Goal: Obtain resource: Obtain resource

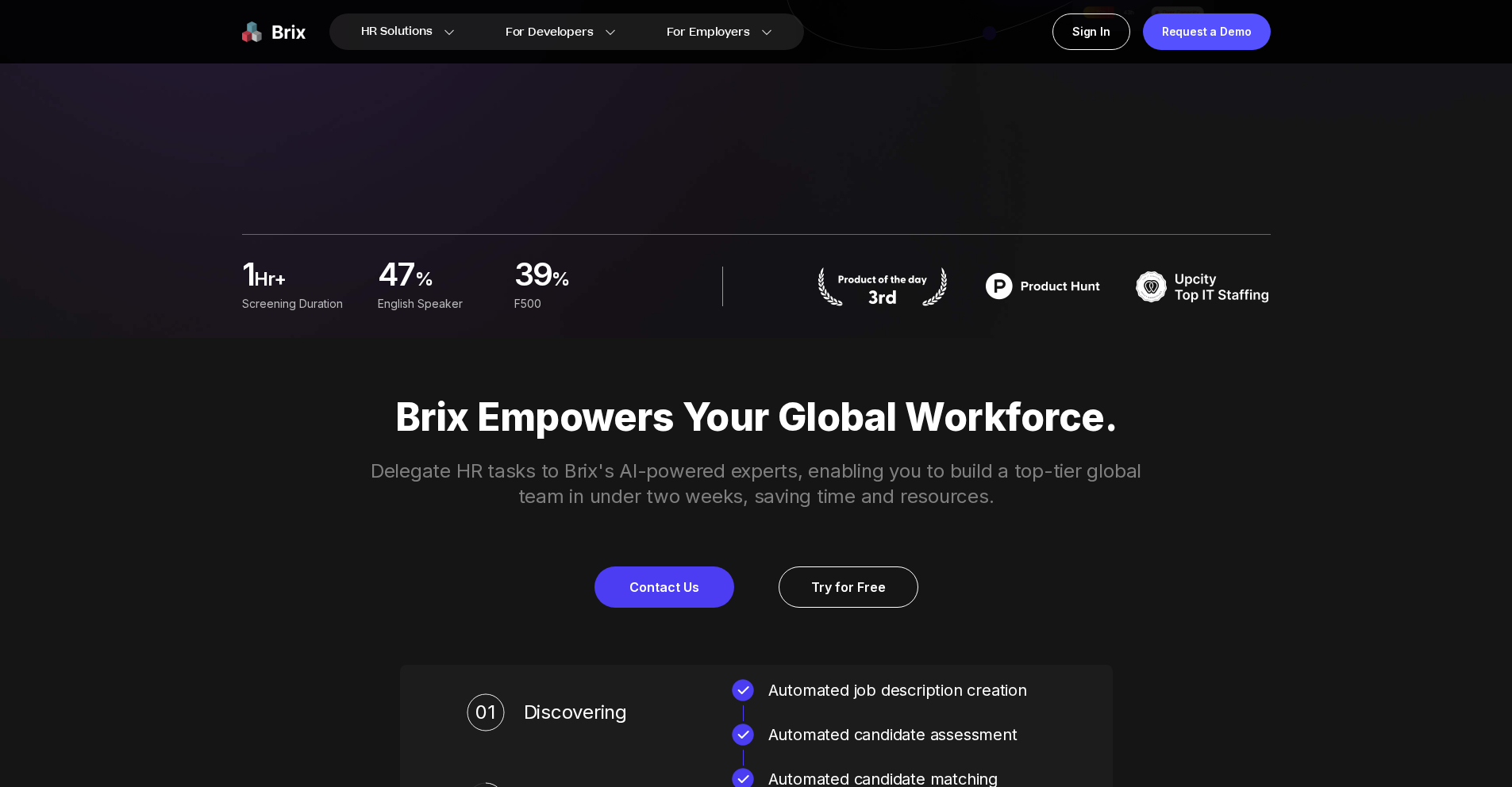
scroll to position [450, 0]
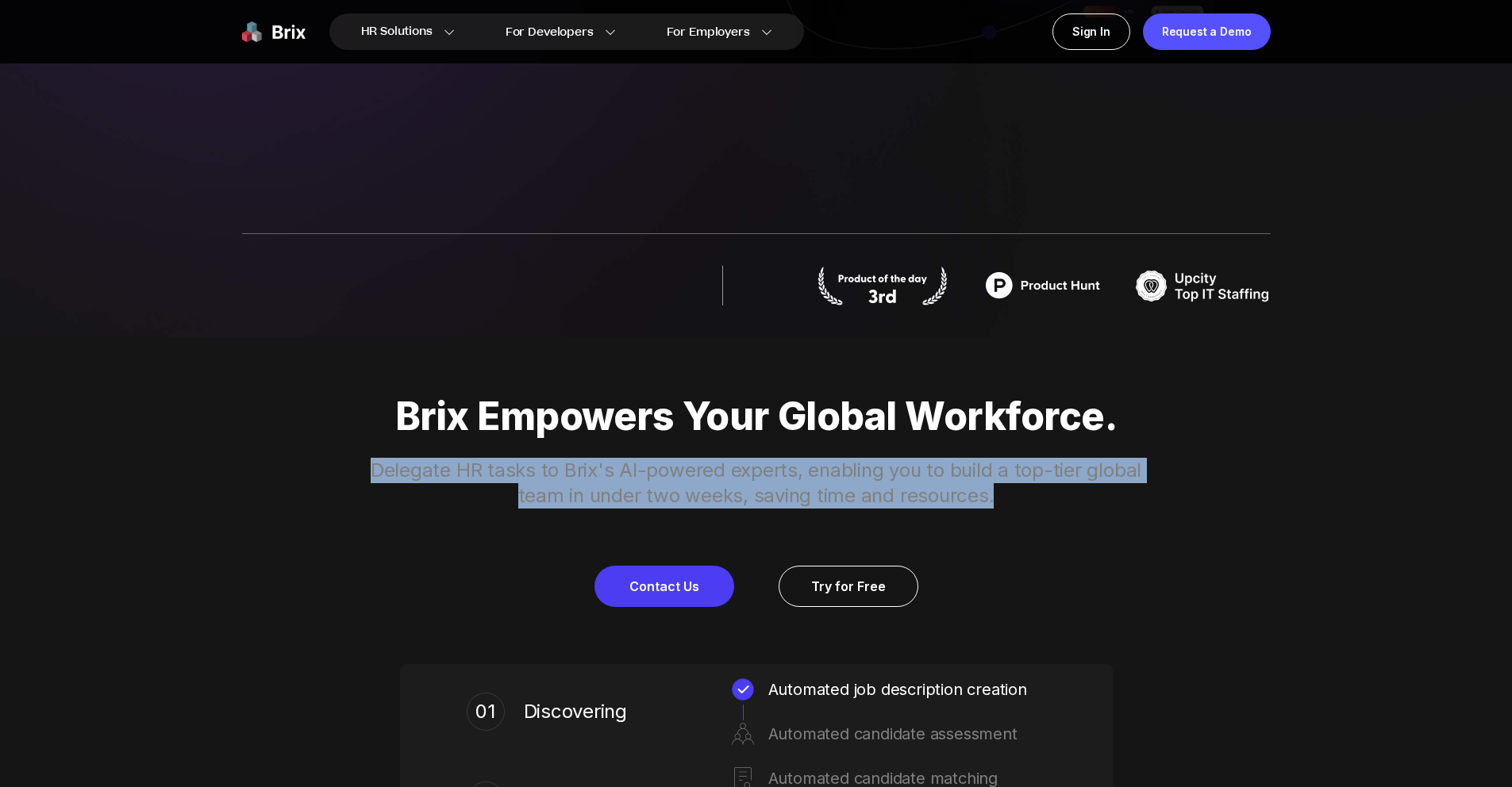
drag, startPoint x: 976, startPoint y: 492, endPoint x: 347, endPoint y: 475, distance: 629.2
click at [347, 475] on div "Brix Empowers Your Global Workforce. Delegate HR tasks to Brix's AI-powered exp…" at bounding box center [756, 501] width 1143 height 213
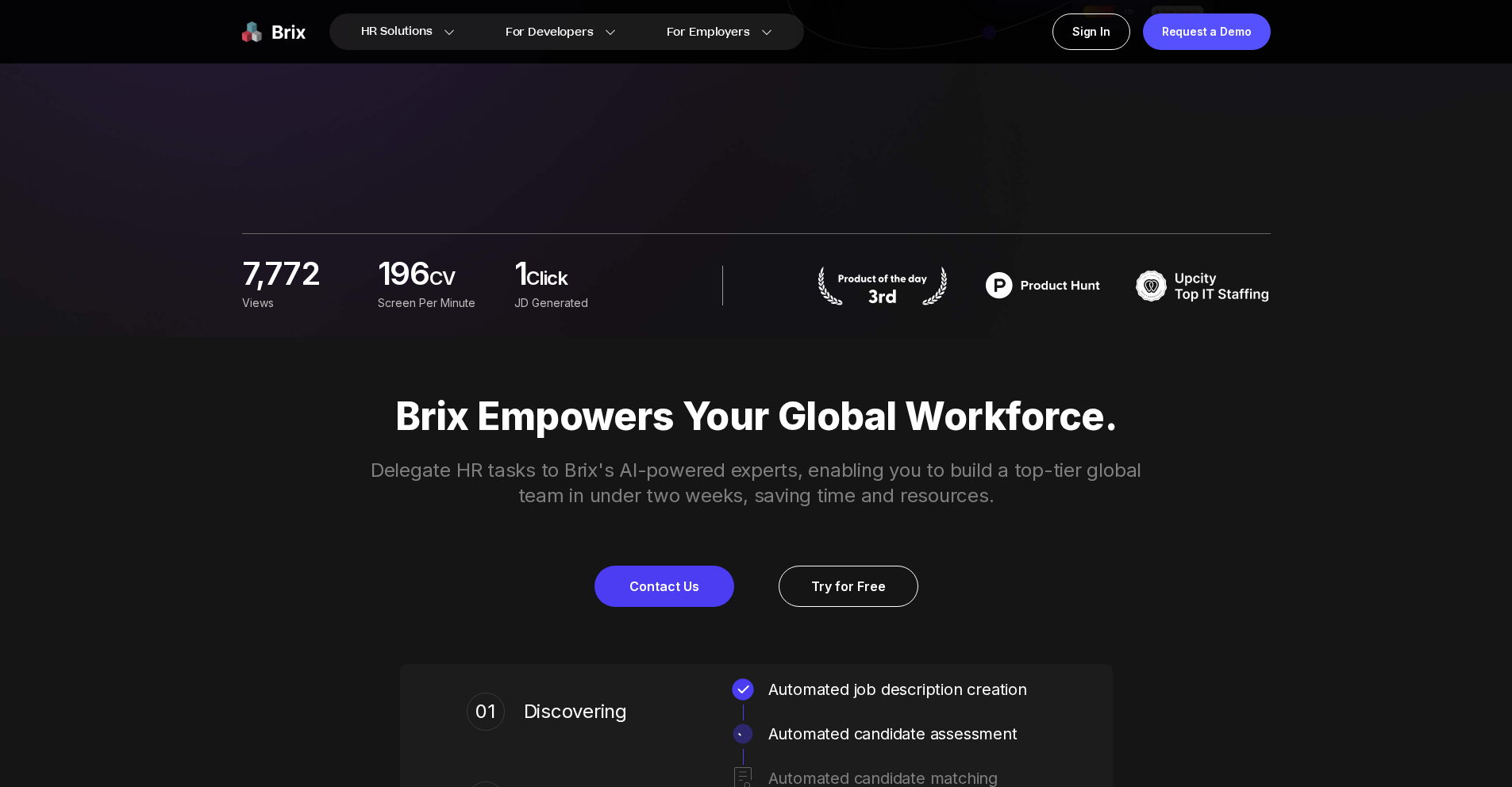
click at [1012, 578] on div "Contact Us Try for Free" at bounding box center [756, 586] width 1143 height 41
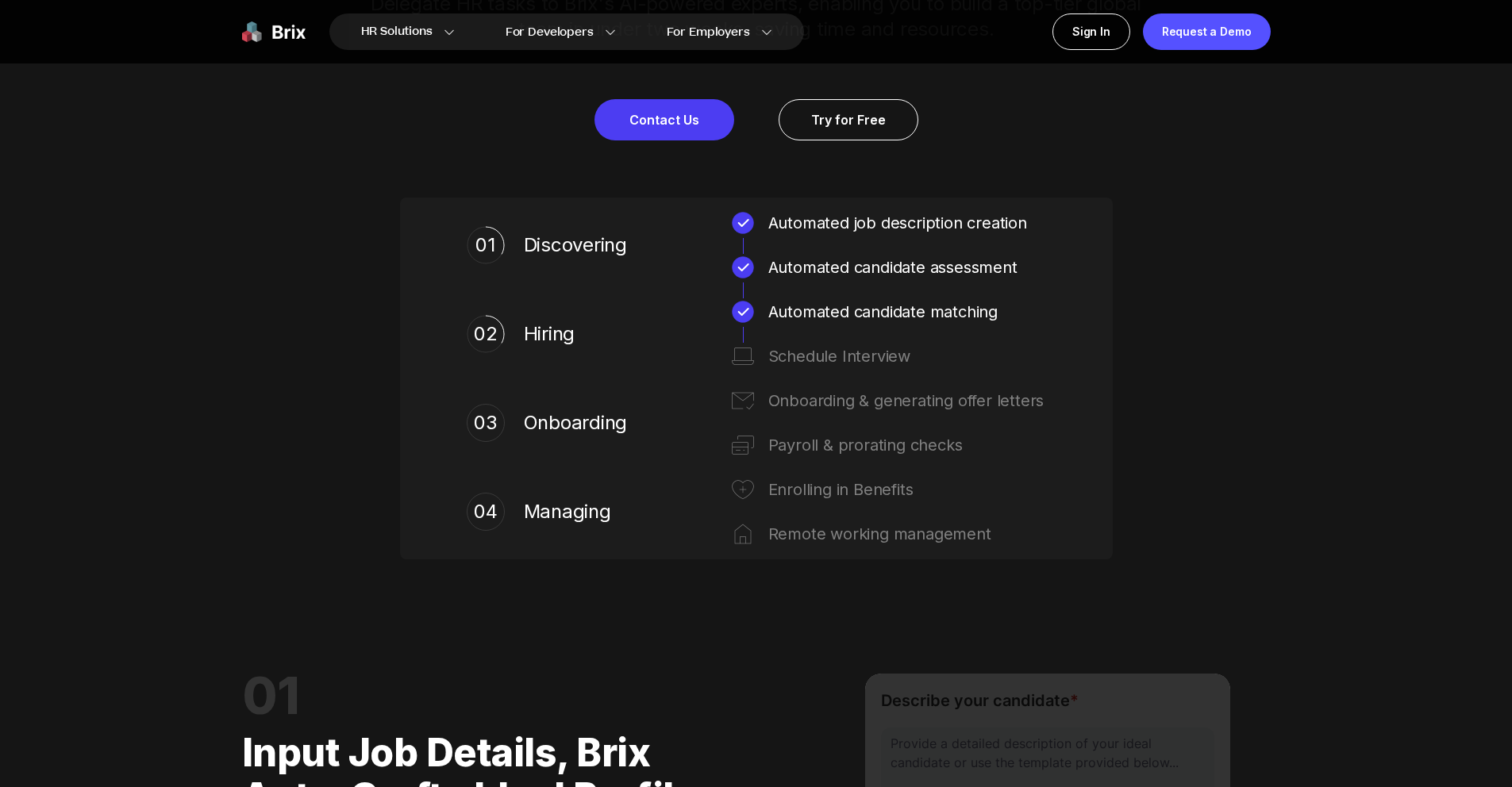
scroll to position [918, 0]
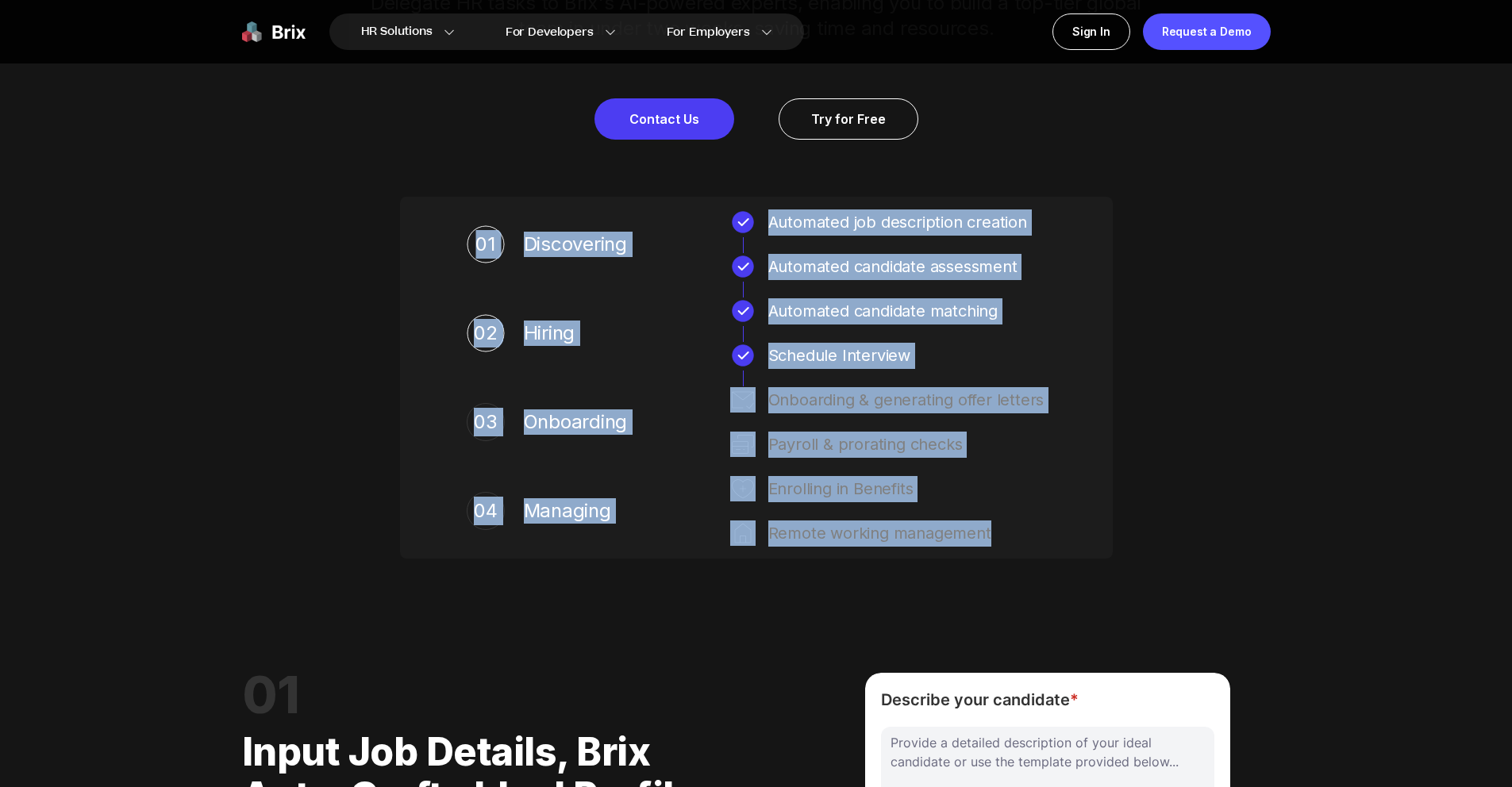
drag, startPoint x: 1024, startPoint y: 546, endPoint x: 413, endPoint y: 212, distance: 696.3
click at [413, 212] on div "01 Discovering Automated job description creation Automated candidate assessmen…" at bounding box center [756, 378] width 713 height 362
copy div "01 Discovering Automated job description creation Automated candidate assessmen…"
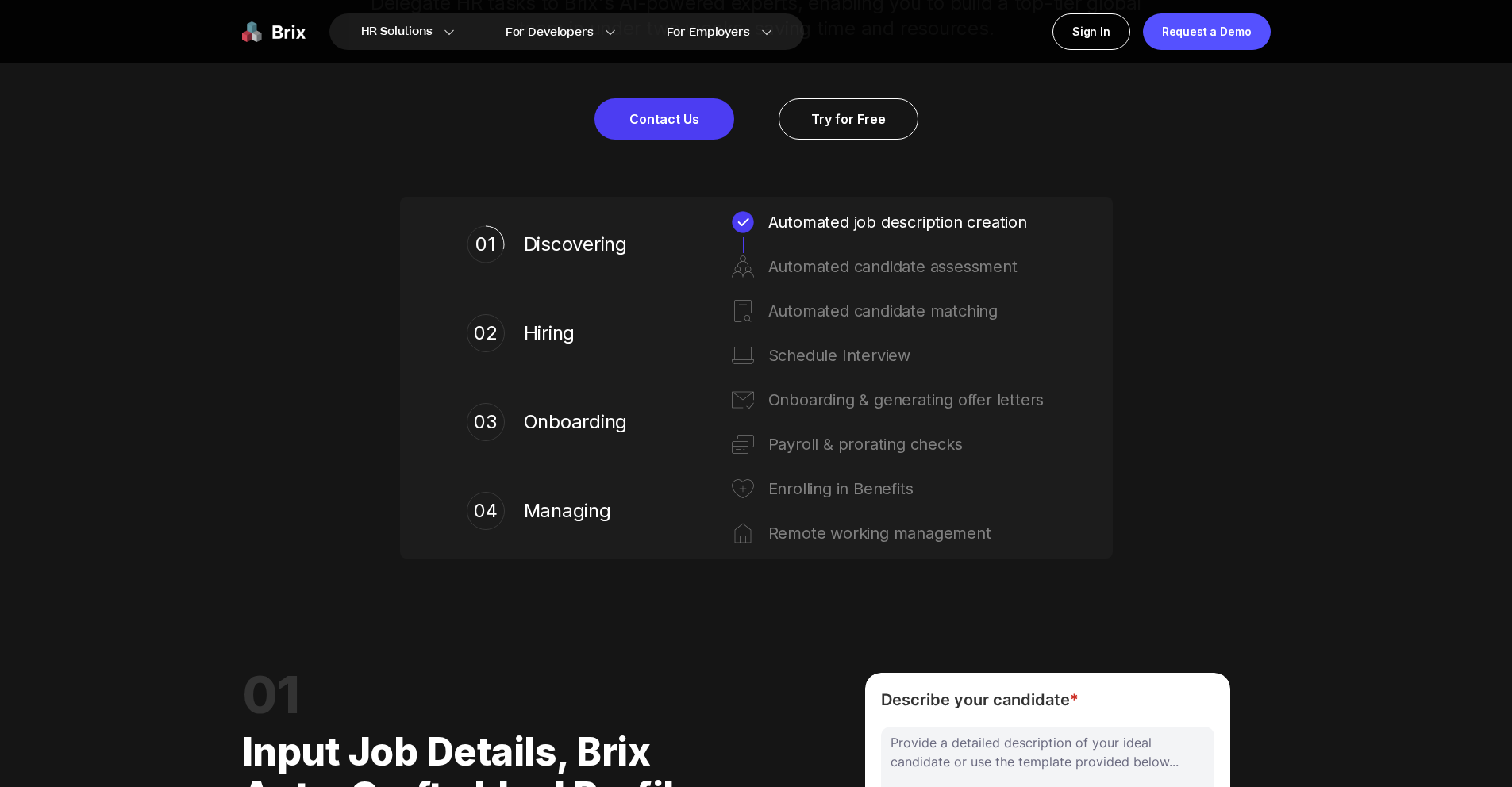
click at [1101, 553] on div "01 Discovering Automated job description creation Automated candidate assessmen…" at bounding box center [756, 378] width 713 height 362
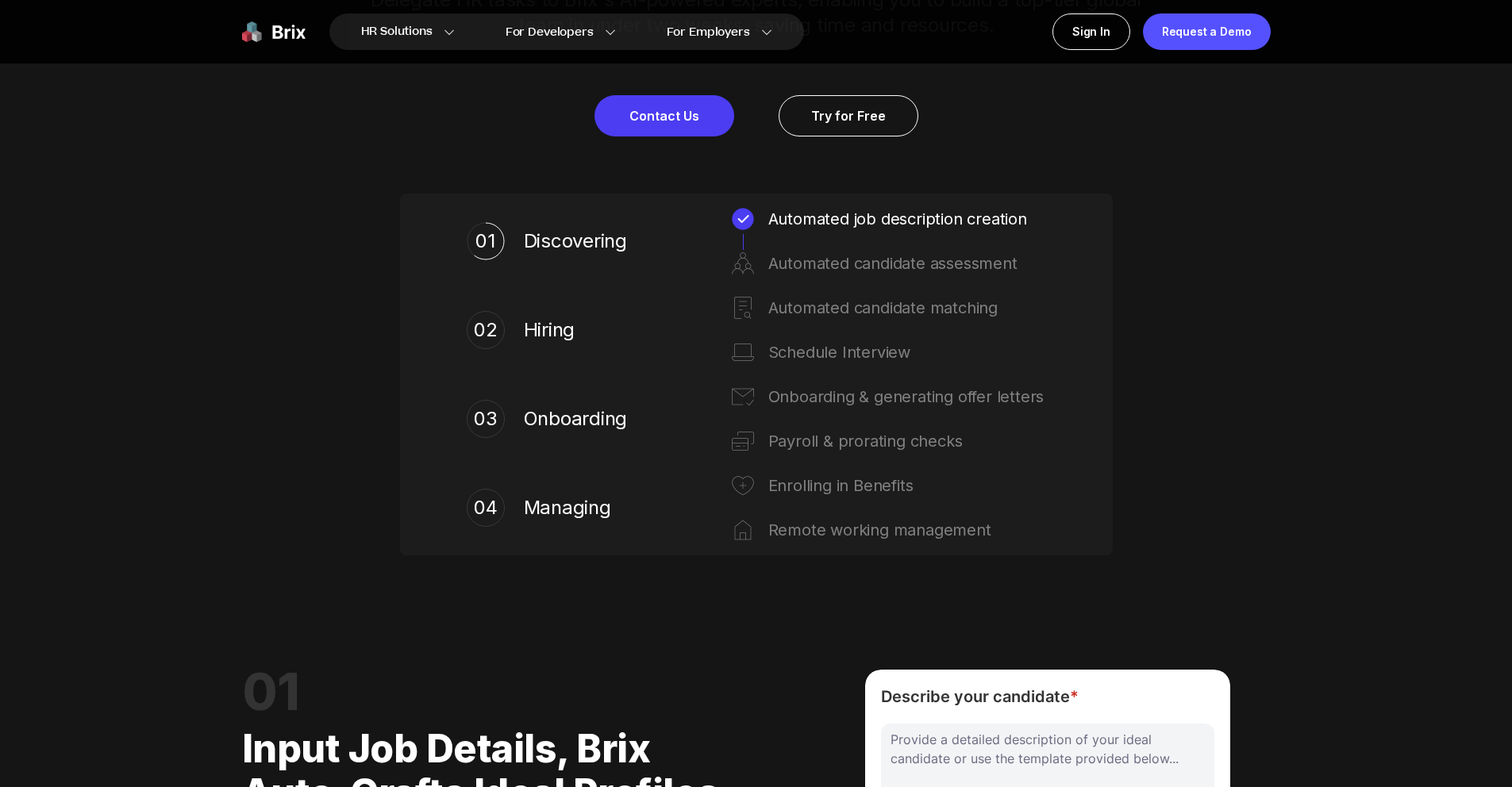
scroll to position [924, 0]
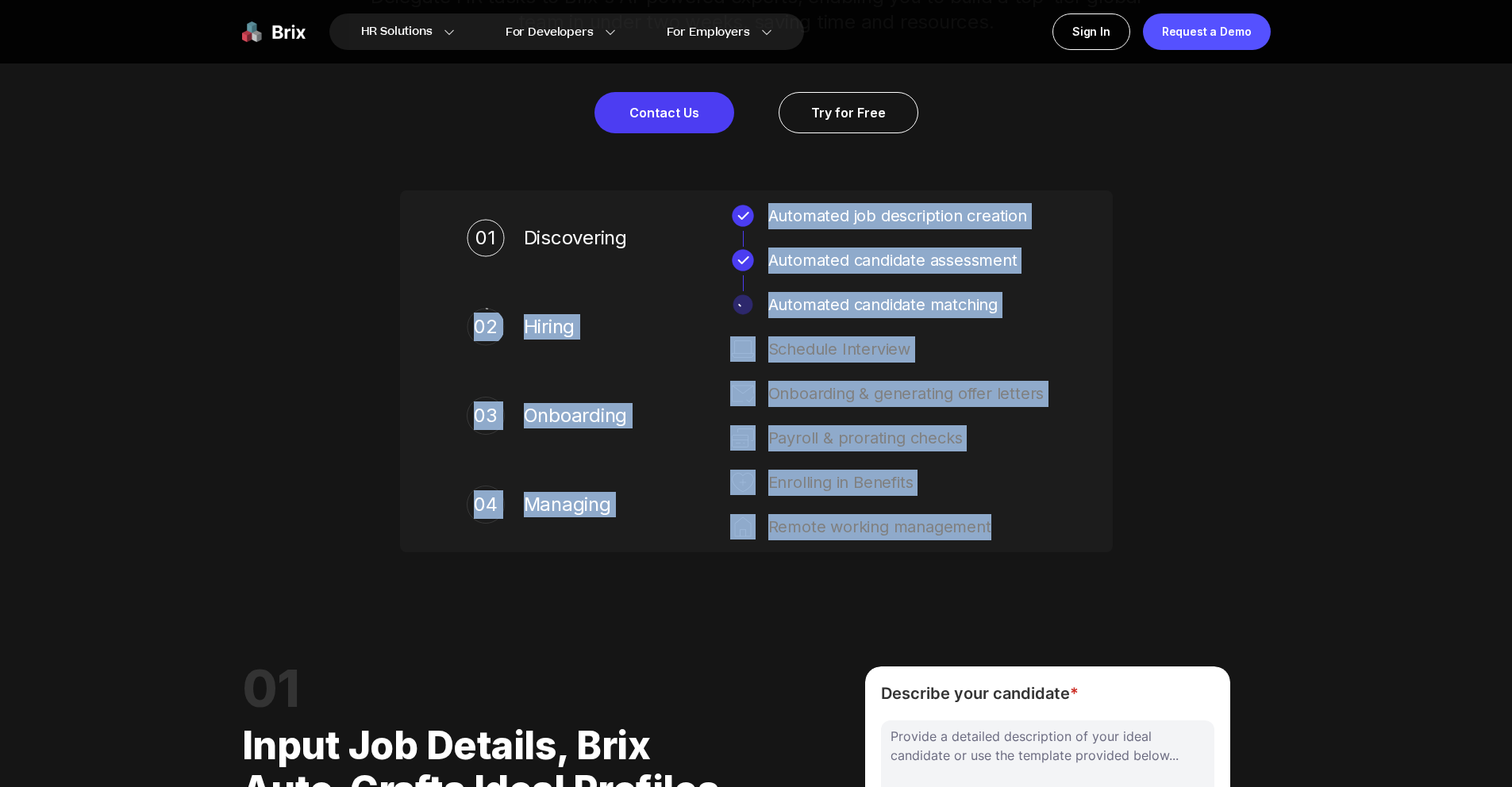
drag, startPoint x: 1007, startPoint y: 524, endPoint x: 713, endPoint y: 219, distance: 423.6
click at [713, 219] on div "01 Discovering Automated job description creation Automated candidate assessmen…" at bounding box center [756, 371] width 643 height 337
copy div "Automated job description creation Automated candidate assessment 02 Hiring Aut…"
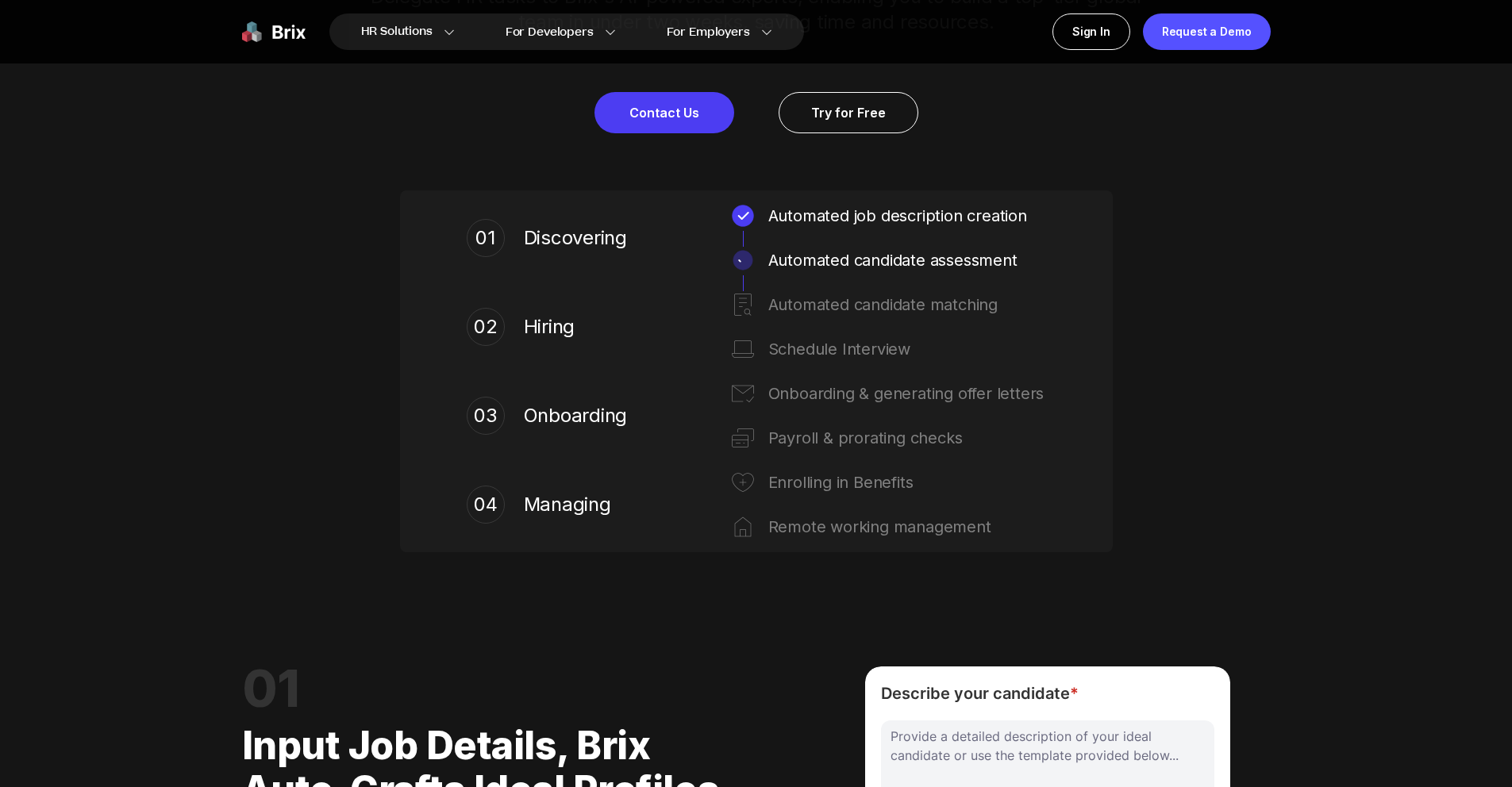
click at [1091, 446] on div "01 Discovering Automated job description creation Automated candidate assessmen…" at bounding box center [756, 371] width 713 height 362
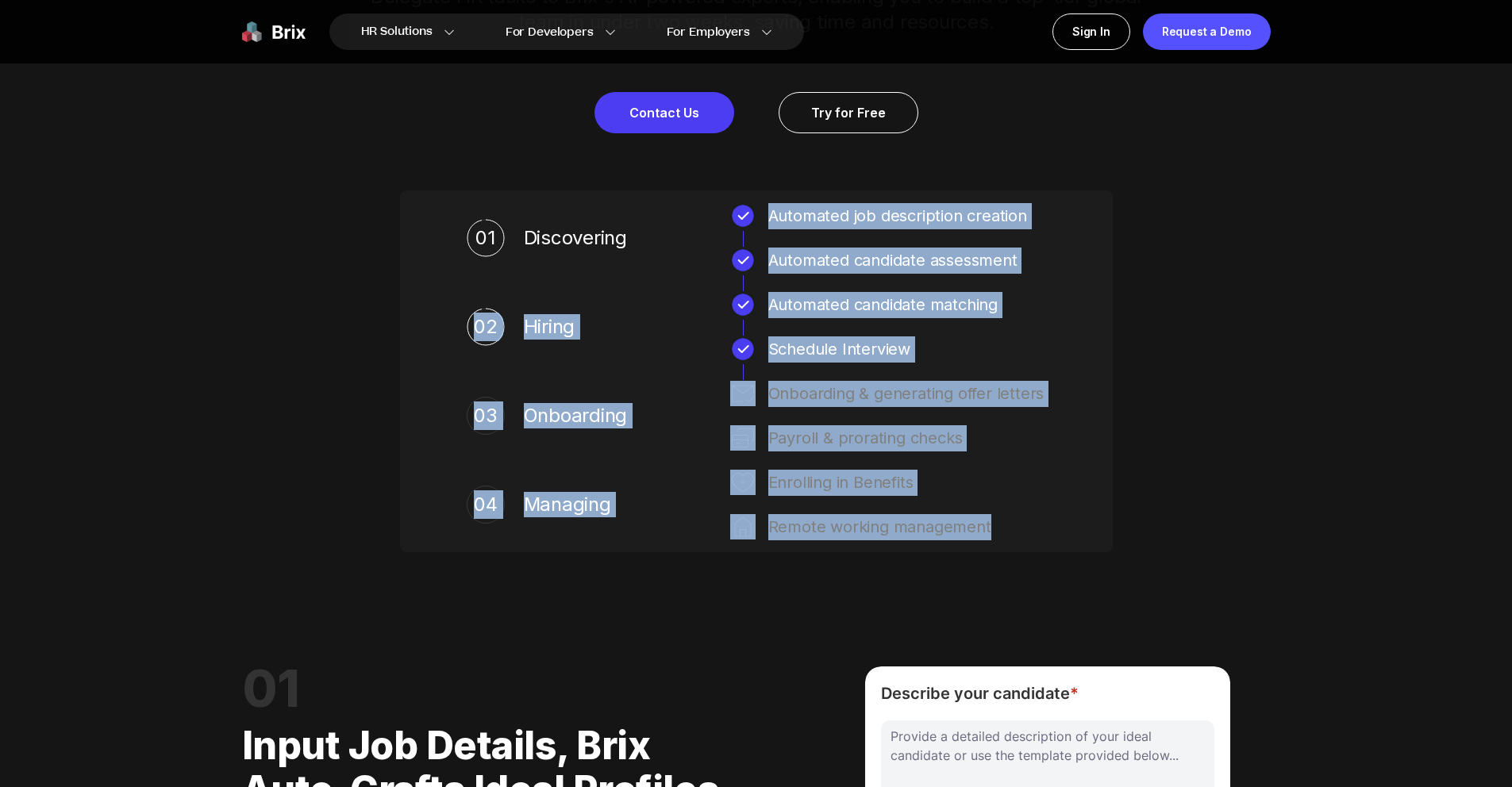
drag, startPoint x: 1025, startPoint y: 529, endPoint x: 791, endPoint y: 333, distance: 305.2
click at [743, 220] on div "01 Discovering Automated job description creation Automated candidate assessmen…" at bounding box center [756, 371] width 643 height 337
copy div "Automated job description creation Automated candidate assessment 02 Hiring Aut…"
click at [1016, 238] on div "Automated job description creation Automated candidate assessment" at bounding box center [888, 238] width 316 height 70
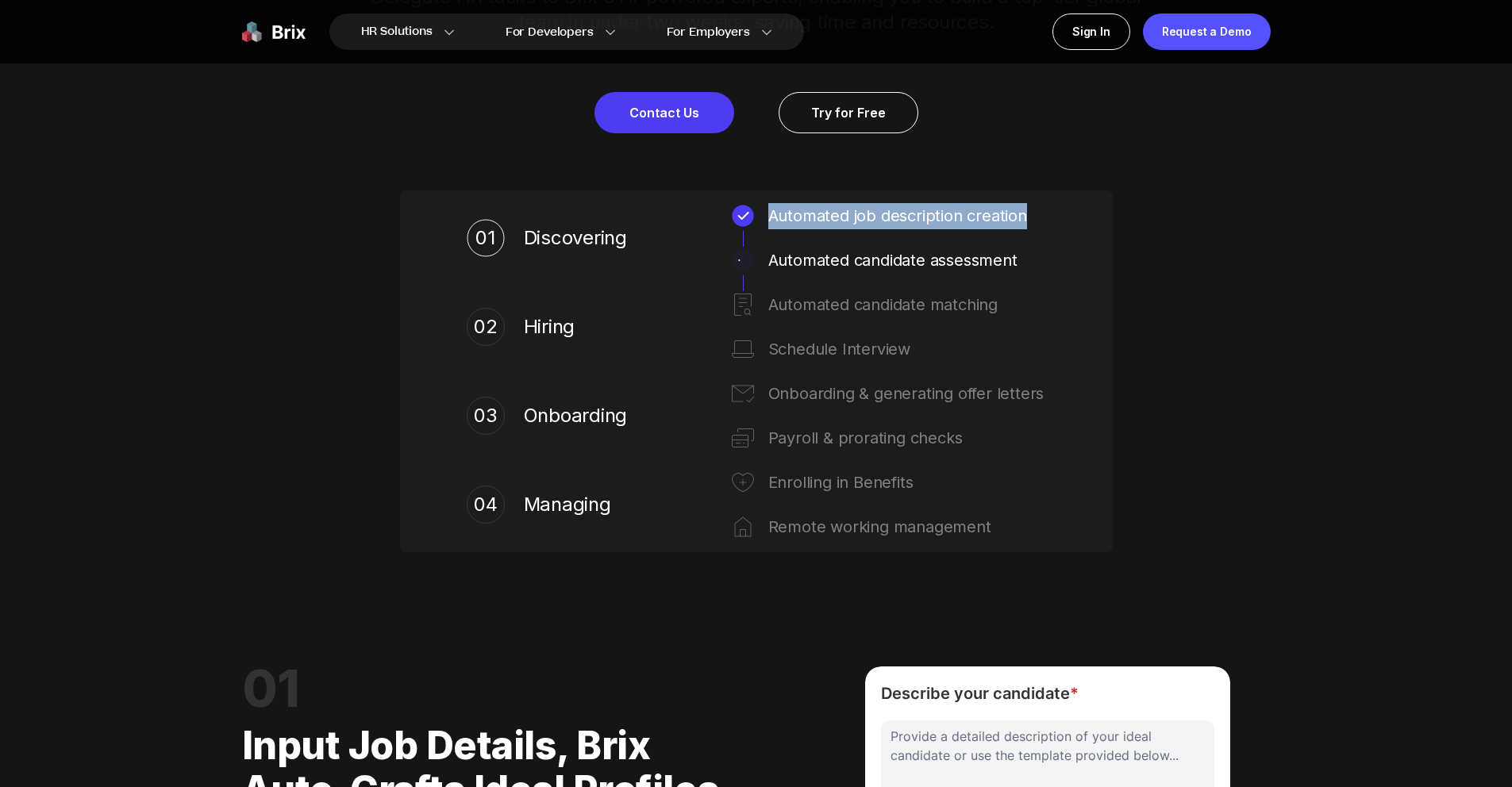
drag, startPoint x: 1019, startPoint y: 219, endPoint x: 770, endPoint y: 209, distance: 249.2
click at [770, 209] on div "Automated job description creation" at bounding box center [907, 216] width 278 height 25
copy div "Automated job description creation"
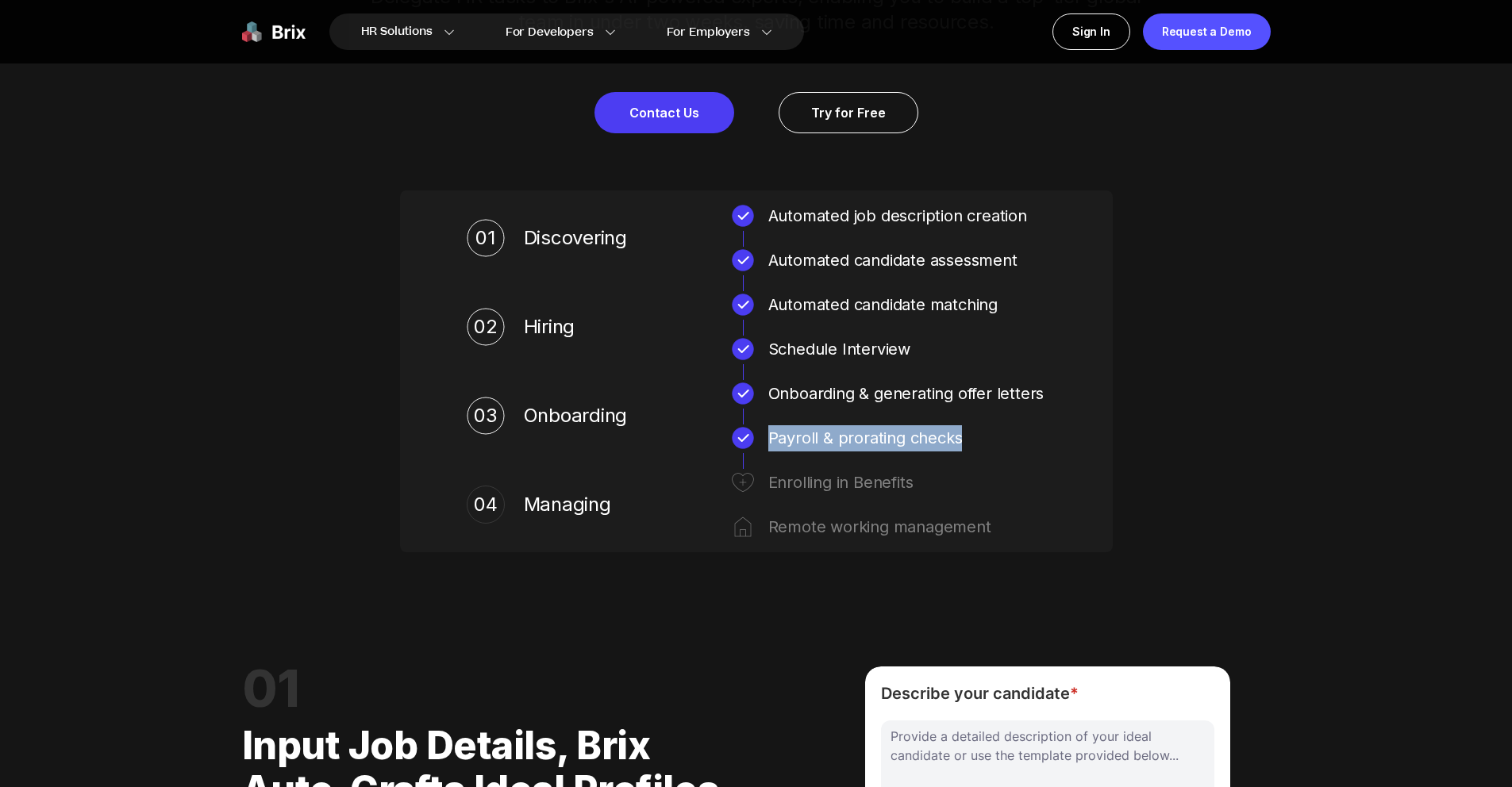
drag, startPoint x: 965, startPoint y: 440, endPoint x: 771, endPoint y: 435, distance: 194.1
click at [771, 435] on div "Payroll & prorating checks" at bounding box center [907, 437] width 278 height 25
copy div "Payroll & prorating checks"
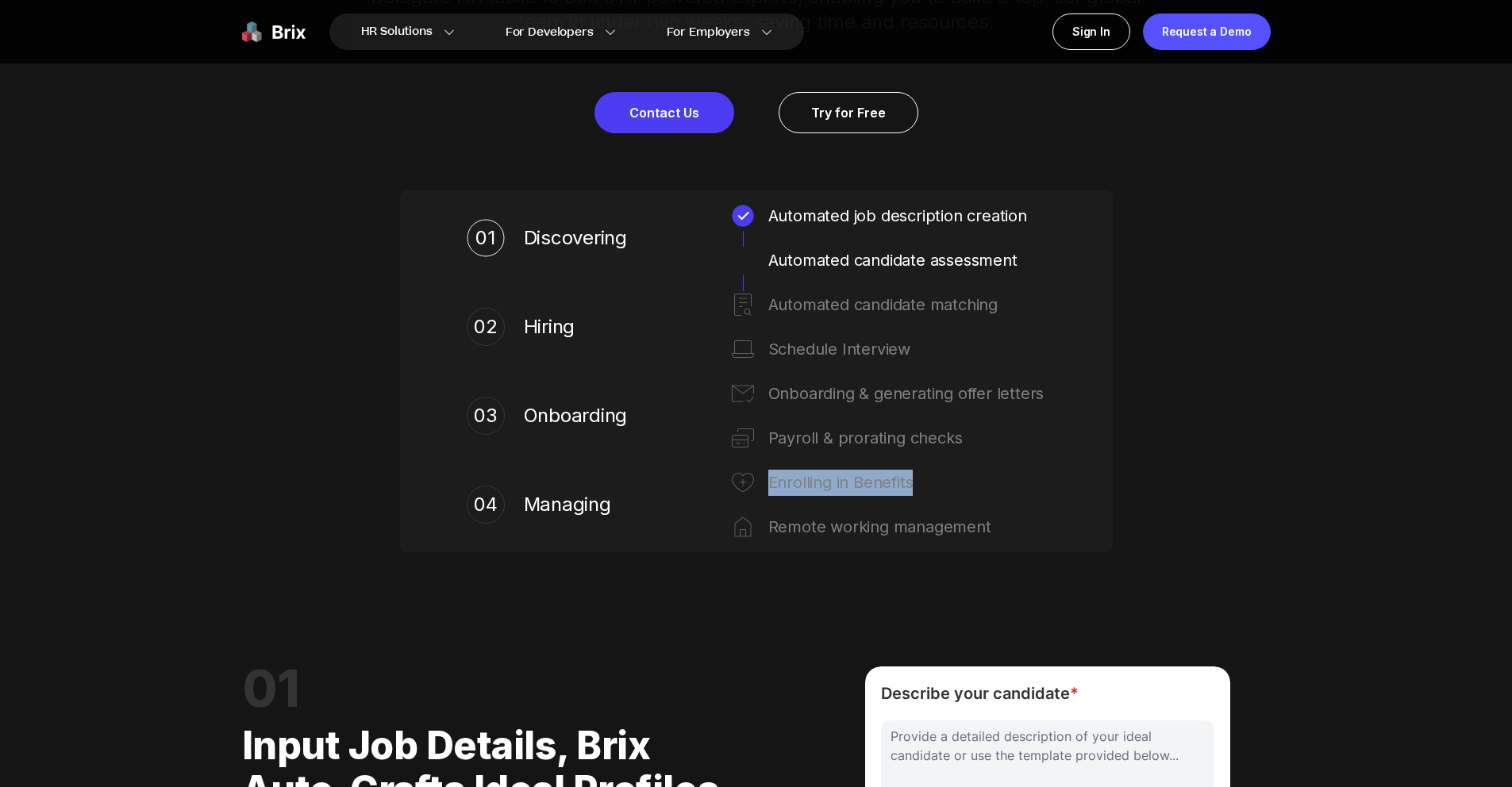
drag, startPoint x: 919, startPoint y: 488, endPoint x: 767, endPoint y: 492, distance: 152.1
click at [769, 492] on div "Enrolling in Benefits" at bounding box center [907, 482] width 278 height 25
copy div "Enrolling in Benefits"
